Goal: Task Accomplishment & Management: Manage account settings

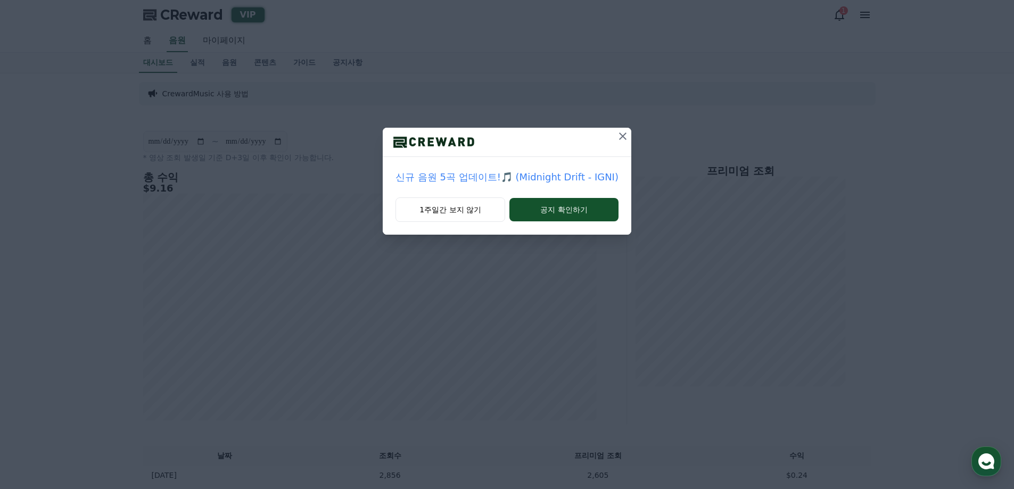
click at [622, 136] on icon at bounding box center [622, 136] width 13 height 13
click at [616, 133] on icon at bounding box center [622, 136] width 13 height 13
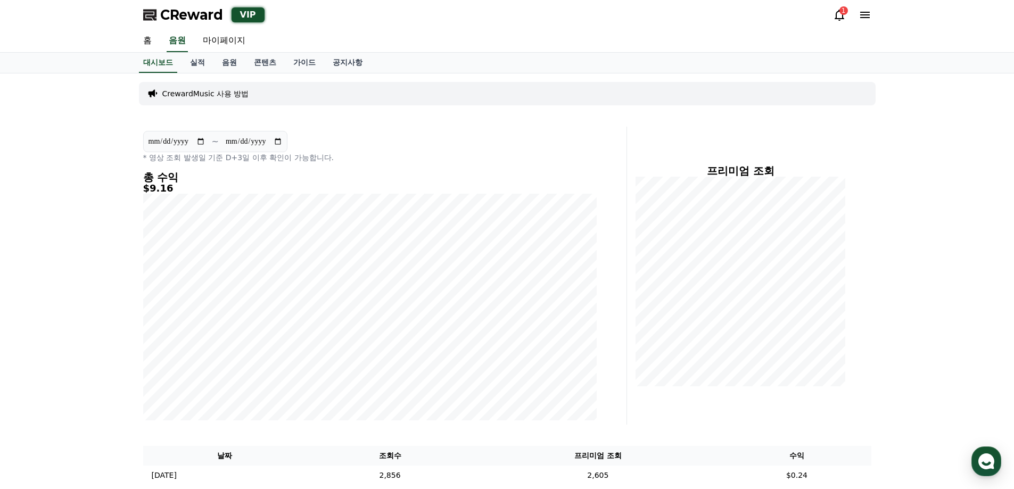
click at [844, 24] on div "CReward VIP 1" at bounding box center [507, 15] width 745 height 30
click at [830, 18] on div "CReward VIP 1" at bounding box center [507, 15] width 745 height 30
click at [835, 17] on icon at bounding box center [839, 15] width 13 height 13
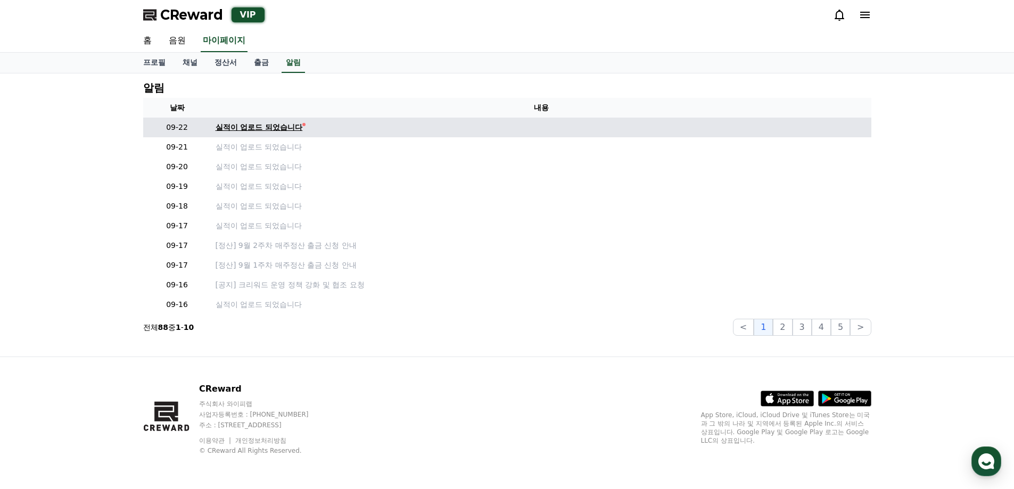
click at [276, 130] on div "실적이 업로드 되었습니다" at bounding box center [259, 127] width 87 height 11
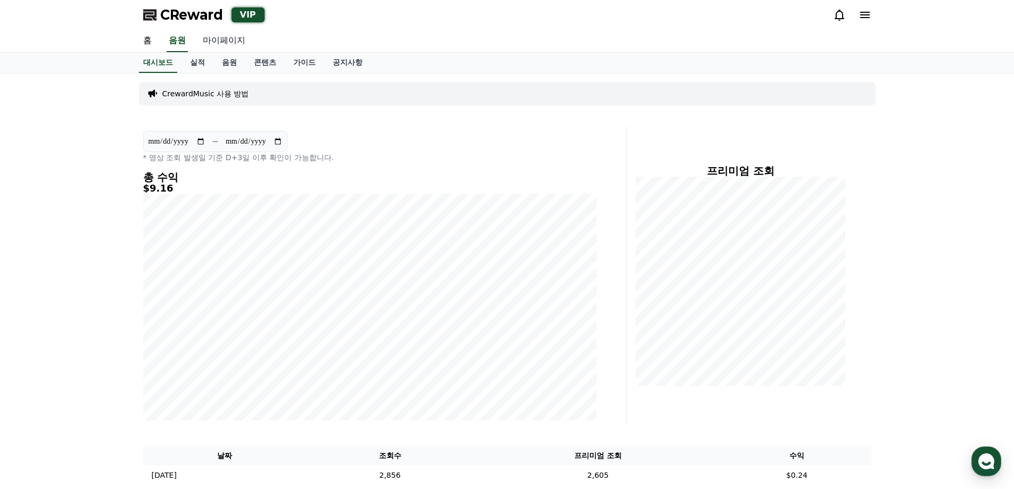
click at [218, 43] on link "마이페이지" at bounding box center [224, 41] width 60 height 22
select select "**********"
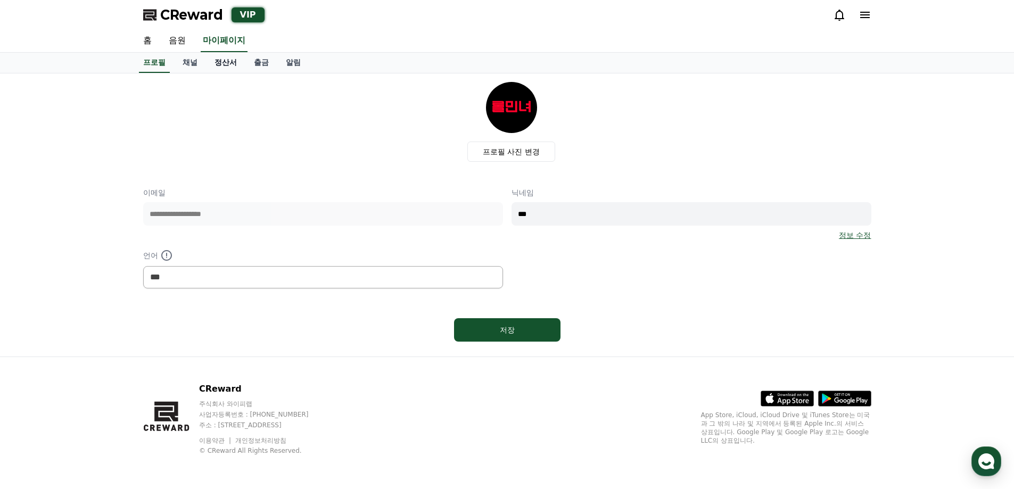
click at [223, 63] on link "정산서" at bounding box center [225, 63] width 39 height 20
